Goal: Navigation & Orientation: Find specific page/section

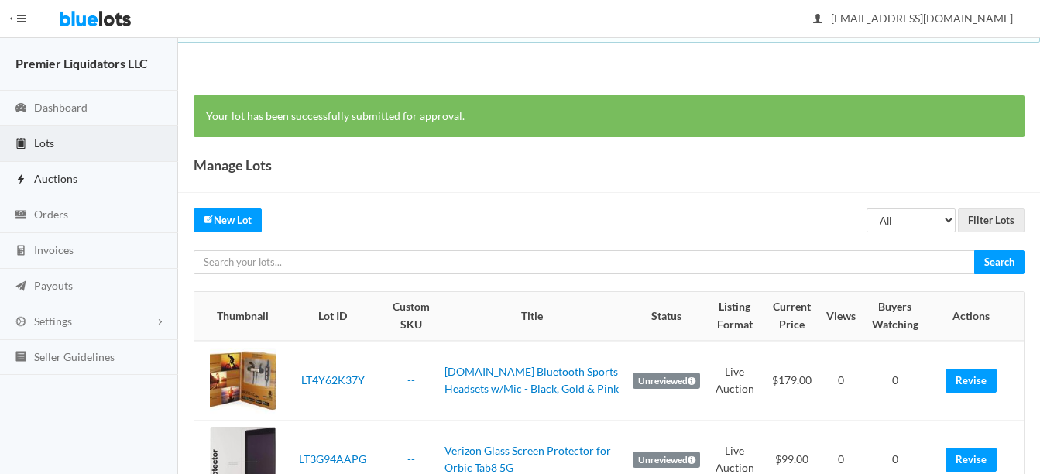
click at [40, 177] on span "Auctions" at bounding box center [55, 178] width 43 height 13
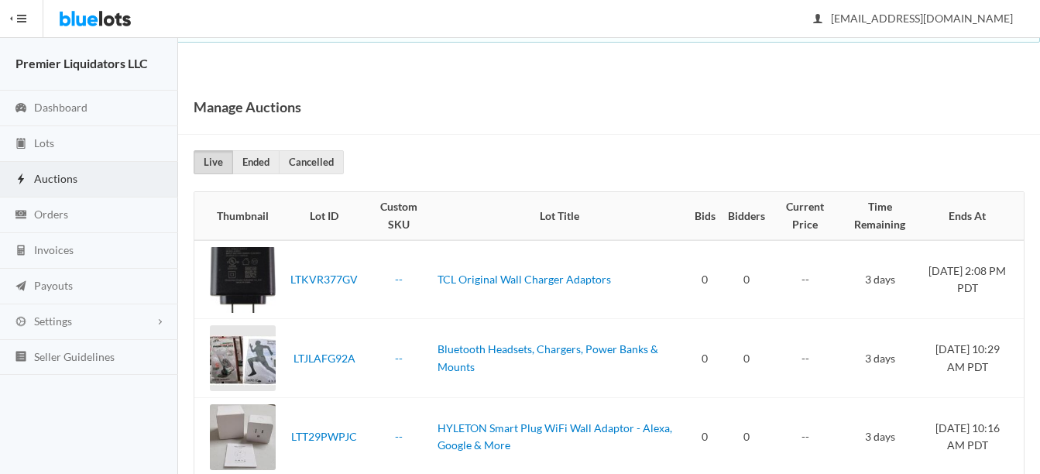
click at [63, 173] on span "Auctions" at bounding box center [55, 178] width 43 height 13
click at [37, 145] on span "Lots" at bounding box center [44, 142] width 20 height 13
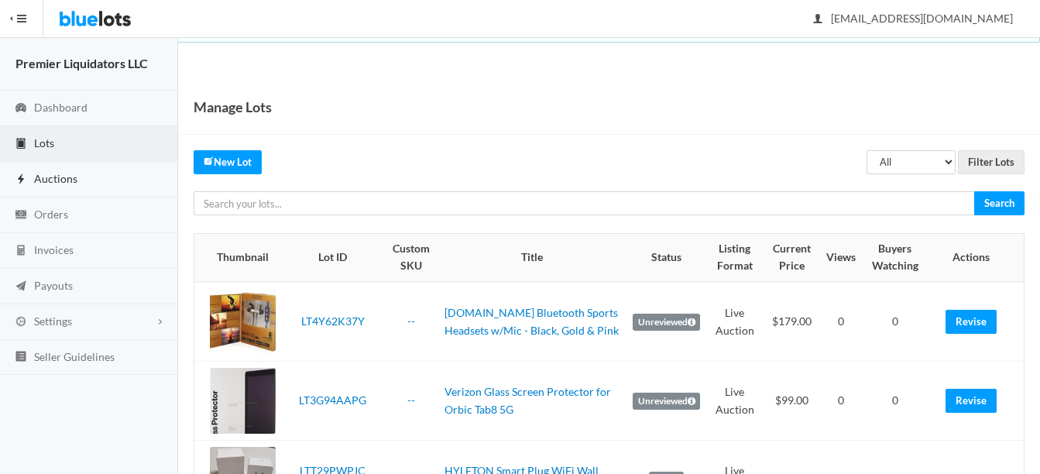
click at [47, 179] on span "Auctions" at bounding box center [55, 178] width 43 height 13
